Goal: Information Seeking & Learning: Learn about a topic

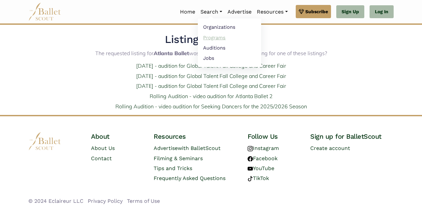
click at [209, 37] on link "Programs" at bounding box center [229, 37] width 63 height 10
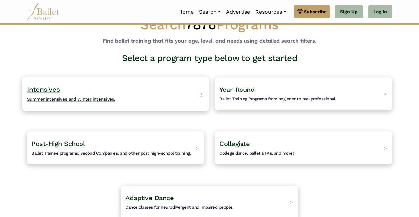
scroll to position [20, 0]
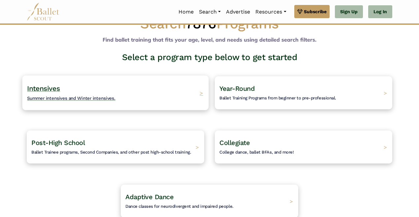
click at [151, 96] on div "Intensives Summer intensives and Winter intensives. >" at bounding box center [115, 92] width 186 height 35
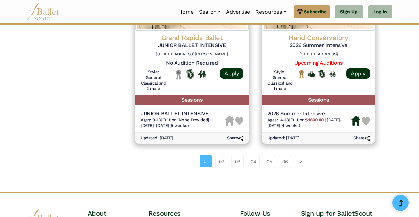
scroll to position [952, 0]
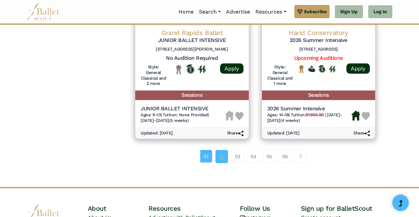
click at [221, 150] on link "02" at bounding box center [221, 156] width 13 height 13
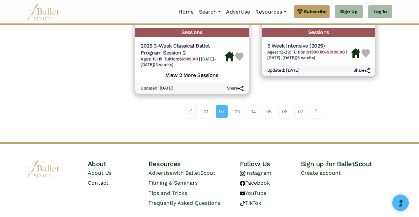
scroll to position [1009, 0]
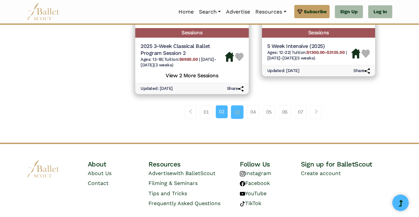
click at [237, 105] on link "03" at bounding box center [237, 111] width 13 height 13
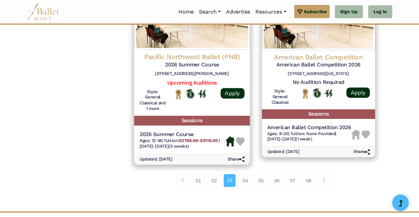
scroll to position [951, 0]
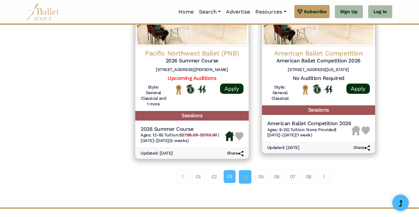
click at [244, 170] on link "04" at bounding box center [245, 176] width 13 height 13
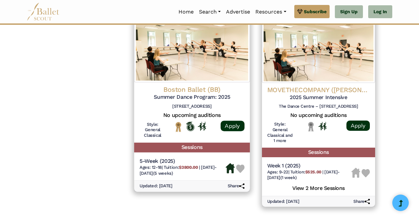
scroll to position [879, 0]
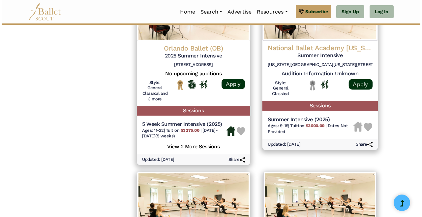
scroll to position [741, 0]
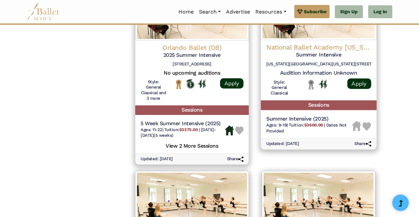
click at [311, 43] on h4 "National Ballet Academy New York/Denver" at bounding box center [318, 47] width 105 height 9
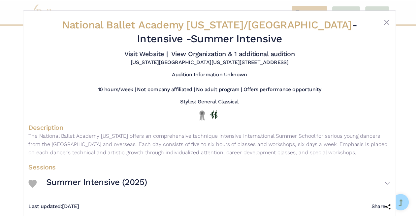
scroll to position [0, 0]
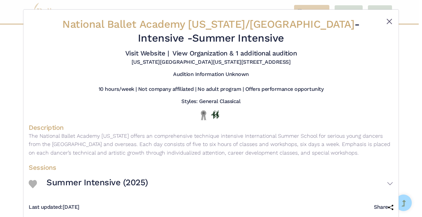
click at [385, 20] on button "Close" at bounding box center [389, 21] width 8 height 8
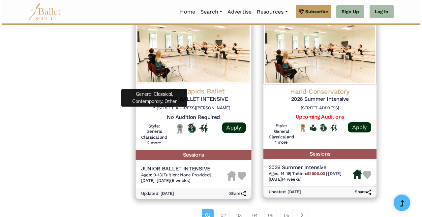
scroll to position [895, 0]
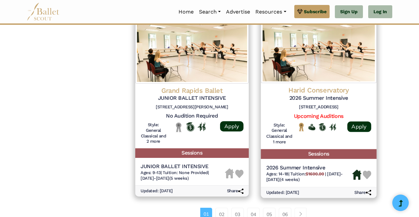
click at [316, 86] on h4 "Harid Conservatory" at bounding box center [318, 90] width 105 height 9
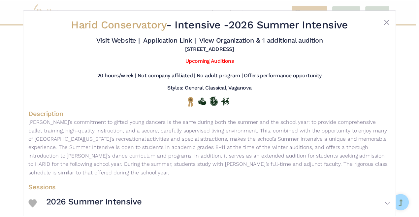
scroll to position [0, 0]
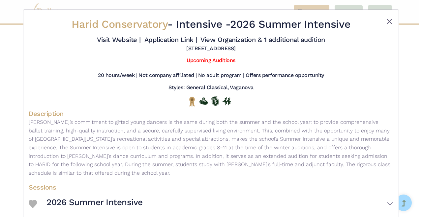
click at [388, 21] on button "Close" at bounding box center [389, 21] width 8 height 8
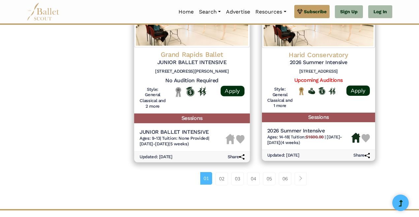
scroll to position [948, 0]
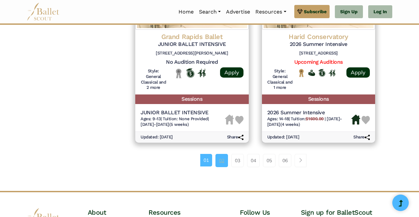
click at [224, 154] on link "02" at bounding box center [221, 160] width 13 height 13
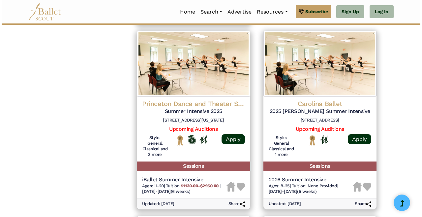
scroll to position [693, 0]
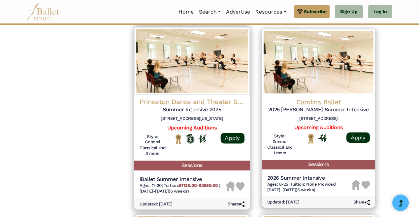
click at [216, 97] on h4 "Princeton Dance and Theater Studio" at bounding box center [191, 101] width 105 height 9
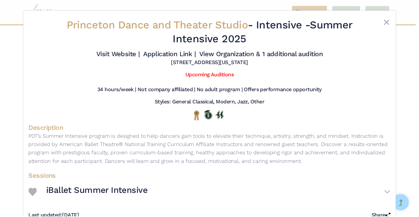
scroll to position [0, 0]
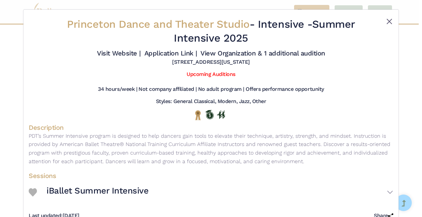
click at [388, 21] on button "Close" at bounding box center [389, 21] width 8 height 8
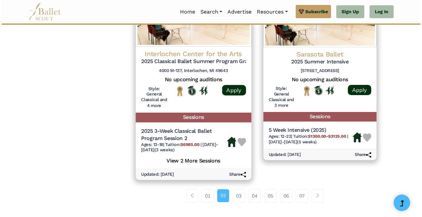
scroll to position [923, 0]
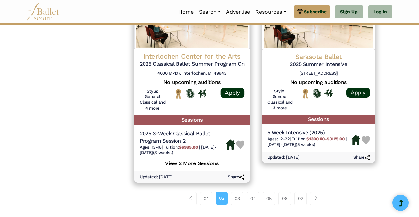
click at [193, 54] on div "Interlochen Center for the Arts 2025 Classical Ballet Summer Program Grades 9-1…" at bounding box center [191, 65] width 105 height 27
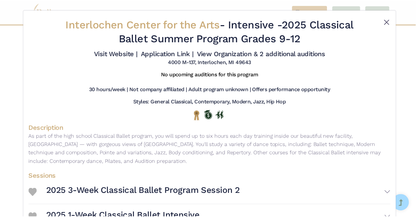
scroll to position [0, 0]
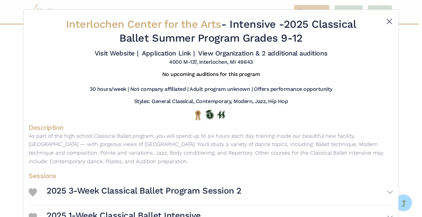
click at [388, 25] on button "Close" at bounding box center [389, 21] width 8 height 8
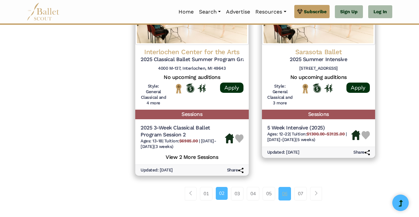
scroll to position [927, 0]
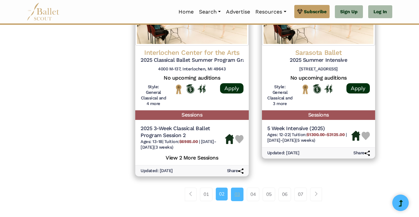
click at [241, 187] on link "03" at bounding box center [237, 193] width 13 height 13
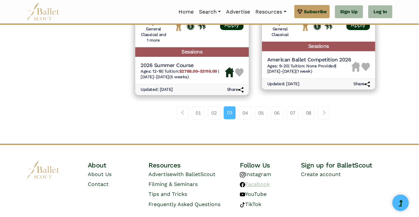
scroll to position [1016, 0]
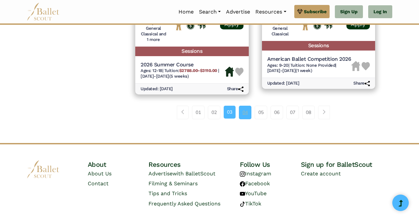
click at [245, 105] on link "04" at bounding box center [245, 111] width 13 height 13
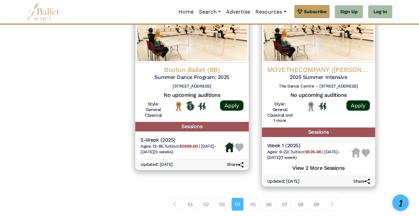
scroll to position [917, 0]
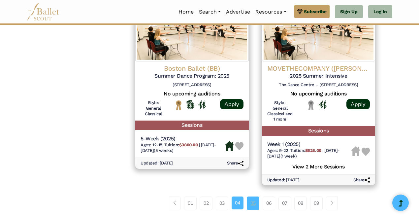
click at [253, 196] on link "05" at bounding box center [253, 202] width 13 height 13
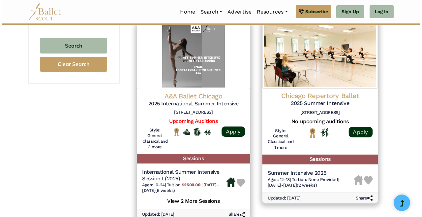
scroll to position [503, 0]
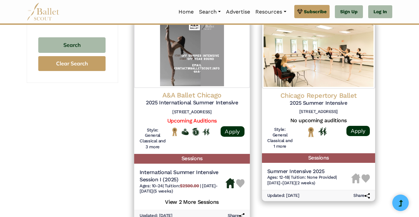
click at [204, 90] on h4 "A&A Ballet Chicago" at bounding box center [191, 94] width 105 height 9
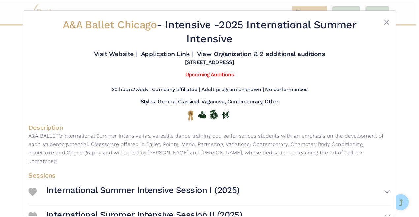
scroll to position [0, 0]
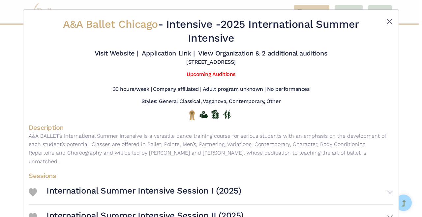
click at [389, 18] on button "Close" at bounding box center [389, 21] width 8 height 8
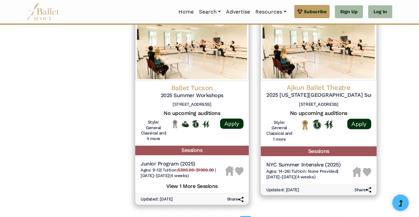
scroll to position [900, 0]
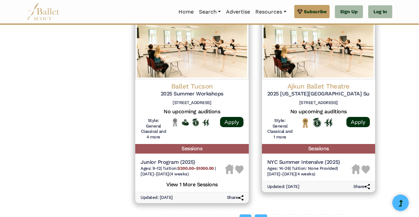
click at [261, 214] on link "06" at bounding box center [260, 220] width 13 height 13
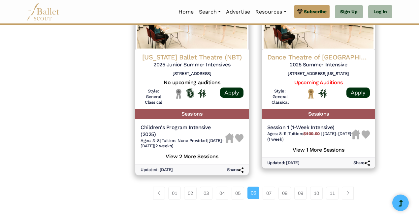
scroll to position [944, 0]
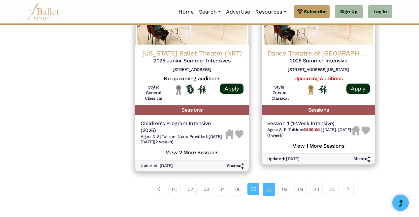
click at [270, 182] on link "07" at bounding box center [268, 188] width 13 height 13
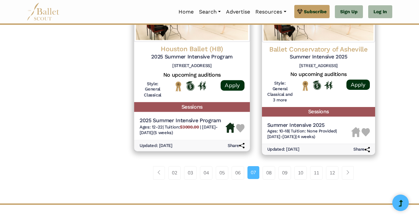
scroll to position [968, 0]
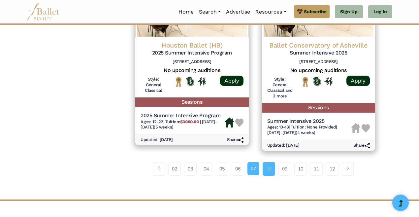
click at [270, 162] on link "08" at bounding box center [268, 168] width 13 height 13
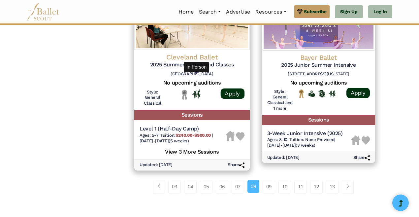
scroll to position [936, 0]
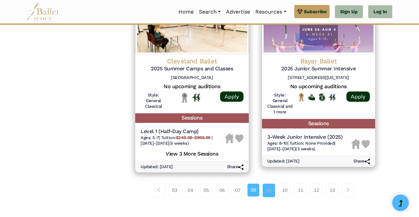
click at [269, 183] on link "09" at bounding box center [268, 189] width 13 height 13
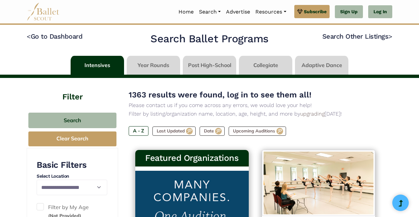
click at [182, 118] on div "1363 results were found, log in to see them all! Please contact us if you come …" at bounding box center [255, 117] width 253 height 58
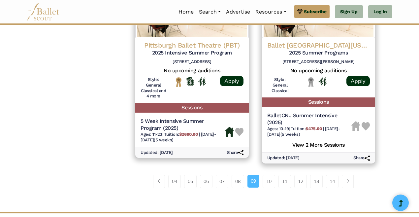
scroll to position [947, 0]
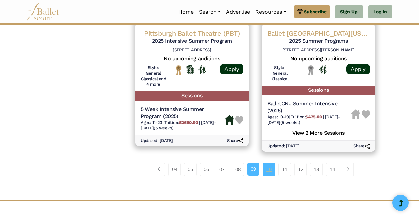
click at [271, 163] on link "10" at bounding box center [268, 169] width 13 height 13
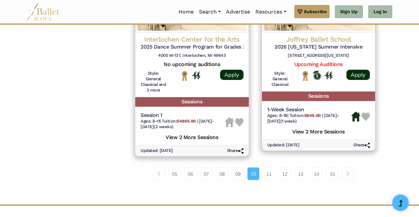
scroll to position [999, 0]
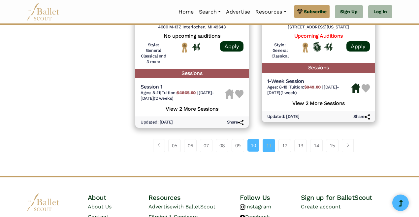
click at [268, 139] on link "11" at bounding box center [268, 145] width 13 height 13
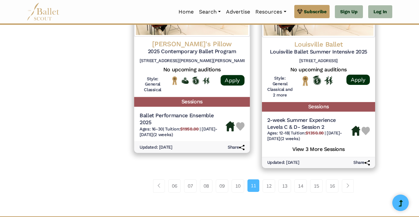
scroll to position [950, 0]
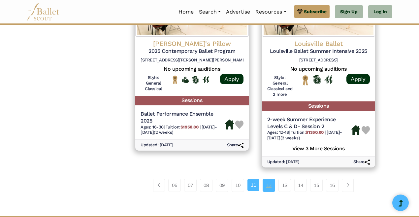
click at [268, 178] on link "12" at bounding box center [268, 184] width 13 height 13
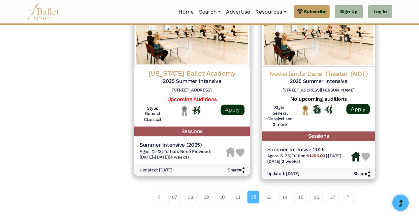
scroll to position [921, 0]
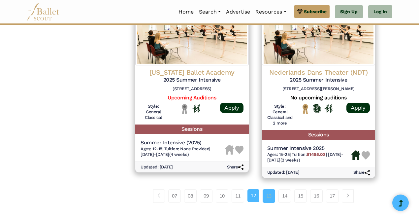
click at [272, 189] on link "13" at bounding box center [268, 195] width 13 height 13
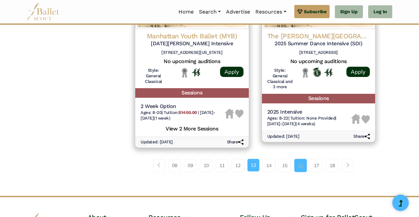
scroll to position [945, 0]
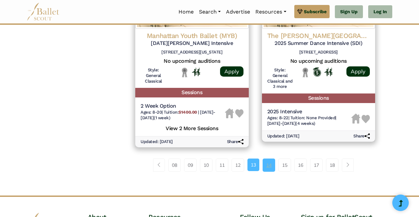
click at [271, 158] on link "14" at bounding box center [268, 164] width 13 height 13
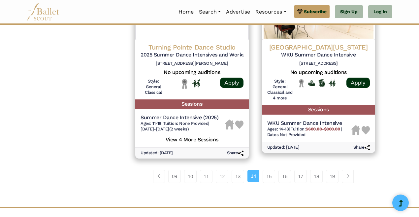
scroll to position [967, 0]
click at [270, 169] on link "15" at bounding box center [268, 175] width 13 height 13
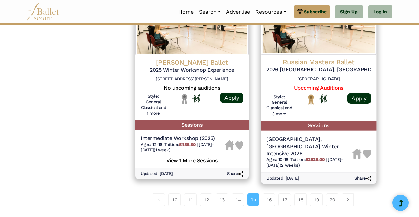
scroll to position [937, 0]
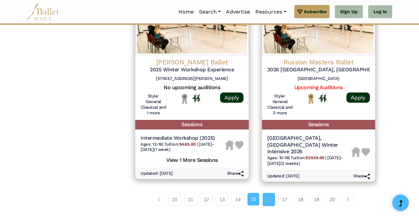
click at [273, 193] on link "16" at bounding box center [268, 199] width 13 height 13
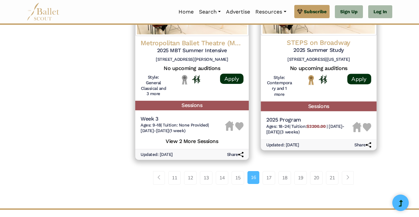
scroll to position [935, 0]
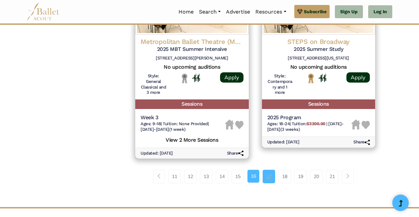
click at [272, 169] on link "17" at bounding box center [268, 175] width 13 height 13
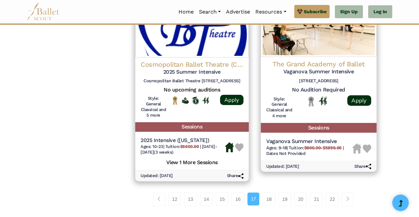
scroll to position [926, 0]
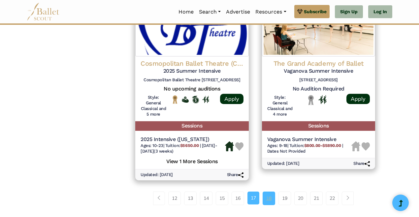
click at [270, 191] on link "18" at bounding box center [268, 197] width 13 height 13
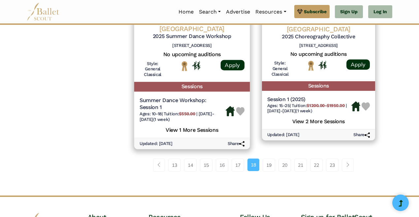
scroll to position [1003, 0]
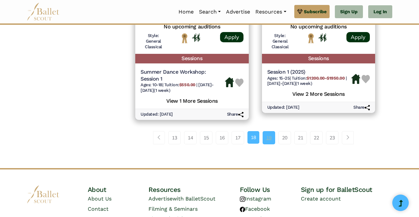
click at [270, 131] on link "19" at bounding box center [268, 137] width 13 height 13
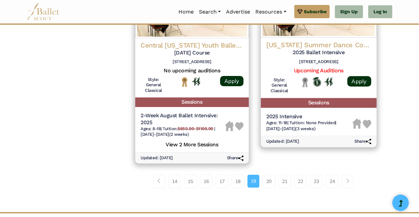
scroll to position [948, 0]
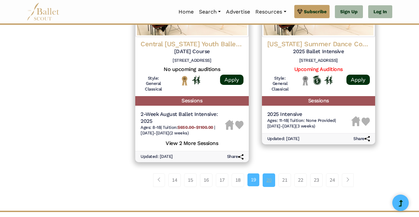
click at [273, 173] on link "20" at bounding box center [268, 179] width 13 height 13
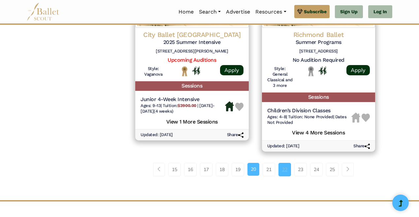
scroll to position [950, 0]
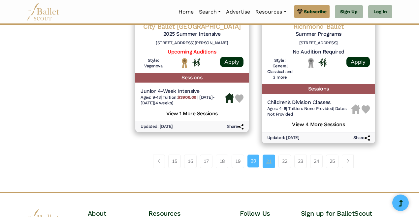
click at [271, 154] on link "21" at bounding box center [268, 160] width 13 height 13
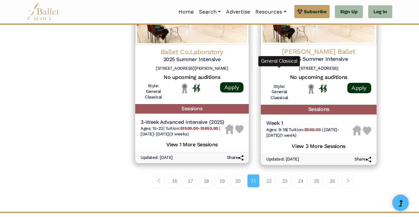
scroll to position [947, 0]
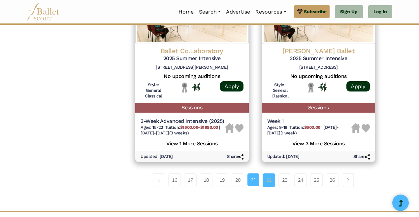
click at [271, 173] on link "22" at bounding box center [268, 179] width 13 height 13
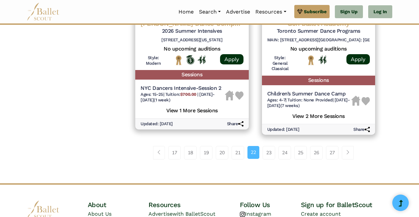
scroll to position [962, 0]
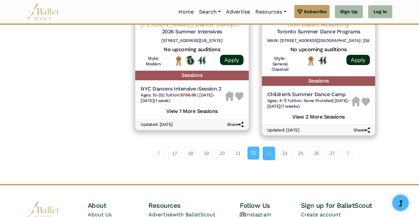
click at [269, 146] on link "23" at bounding box center [268, 152] width 13 height 13
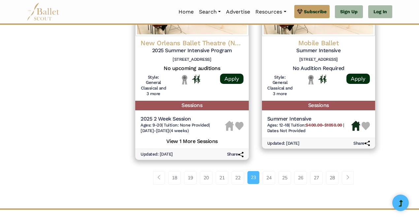
scroll to position [946, 0]
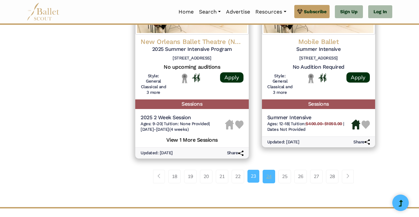
click at [268, 169] on link "24" at bounding box center [268, 175] width 13 height 13
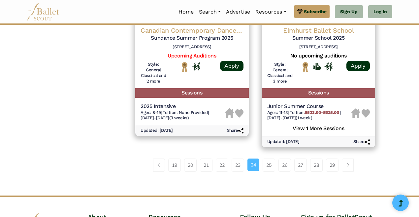
scroll to position [972, 0]
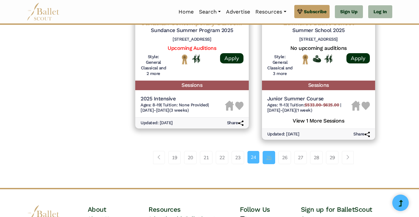
click at [269, 151] on link "25" at bounding box center [268, 157] width 13 height 13
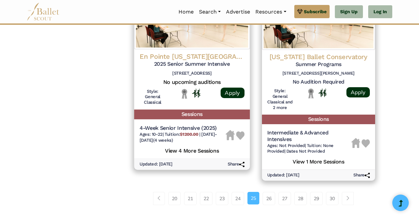
scroll to position [944, 0]
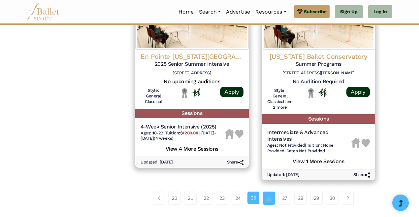
click at [267, 191] on link "26" at bounding box center [268, 197] width 13 height 13
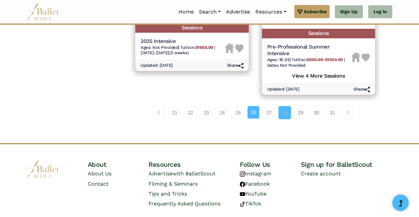
scroll to position [1033, 0]
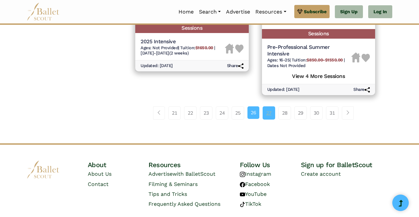
click at [272, 106] on link "27" at bounding box center [268, 112] width 13 height 13
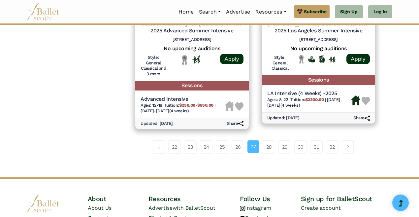
scroll to position [977, 0]
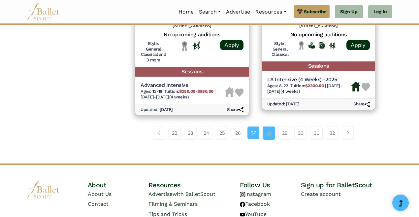
click at [267, 126] on link "28" at bounding box center [268, 132] width 13 height 13
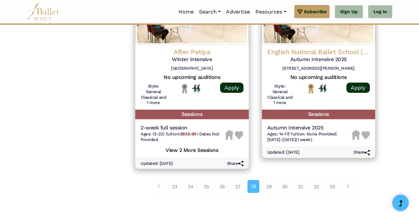
scroll to position [930, 0]
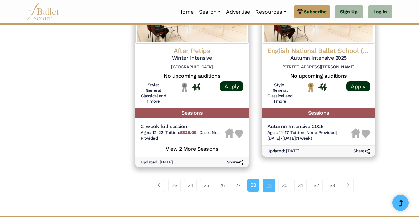
click at [274, 178] on link "29" at bounding box center [268, 184] width 13 height 13
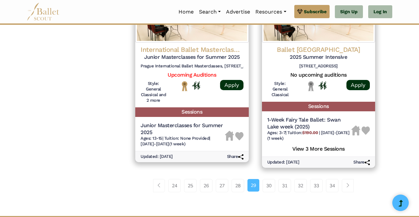
scroll to position [960, 0]
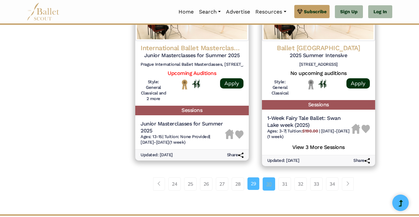
click at [273, 177] on link "30" at bounding box center [268, 183] width 13 height 13
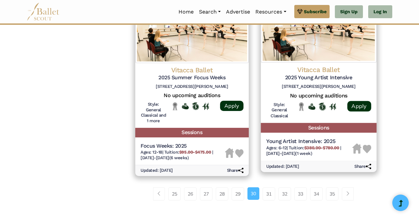
scroll to position [922, 0]
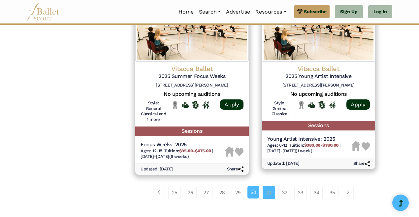
click at [267, 186] on link "31" at bounding box center [268, 192] width 13 height 13
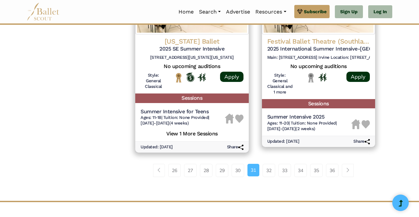
scroll to position [937, 0]
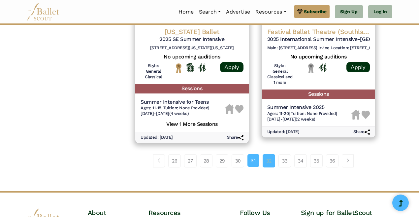
click at [272, 154] on link "32" at bounding box center [268, 160] width 13 height 13
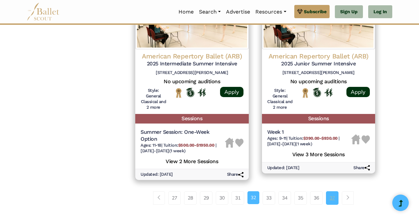
scroll to position [966, 0]
click at [337, 191] on link "37" at bounding box center [332, 197] width 13 height 13
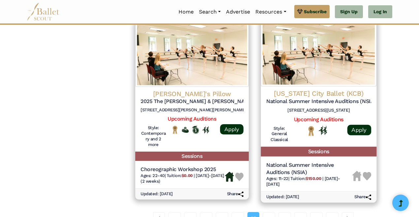
scroll to position [868, 0]
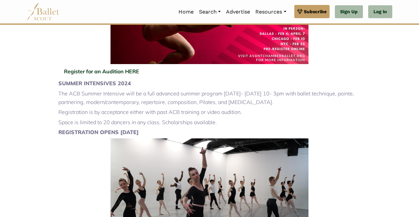
scroll to position [502, 0]
